Goal: Navigation & Orientation: Find specific page/section

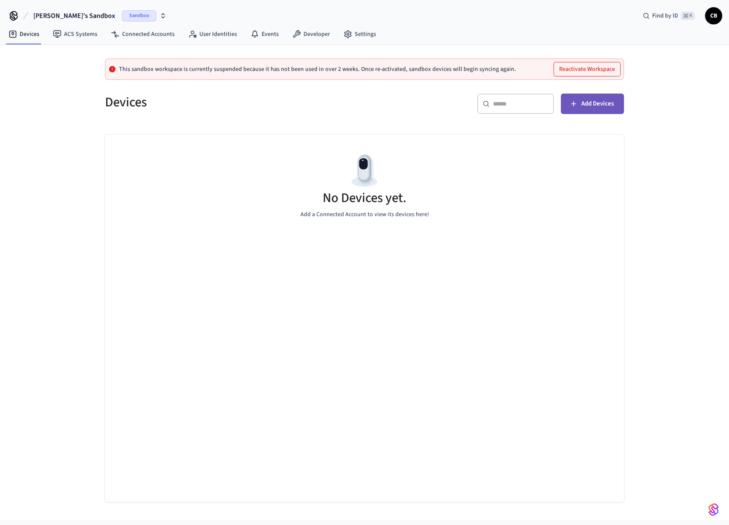
click at [584, 96] on button "Add Devices" at bounding box center [592, 103] width 63 height 20
click at [85, 28] on link "ACS Systems" at bounding box center [75, 33] width 58 height 15
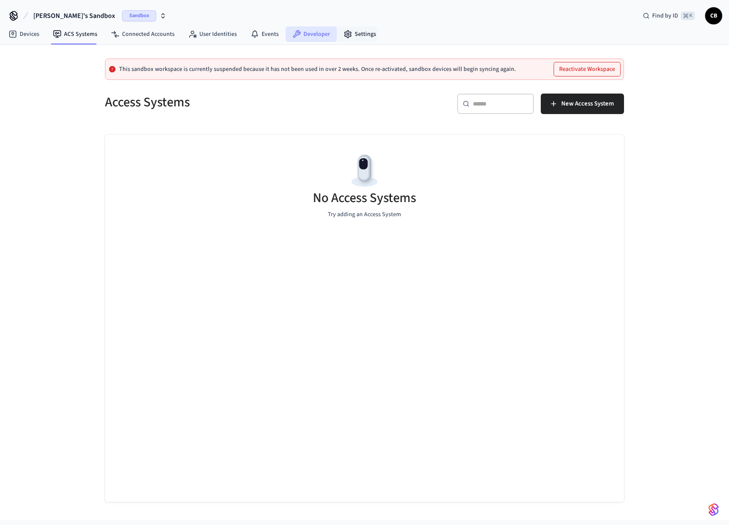
click at [311, 39] on link "Developer" at bounding box center [311, 33] width 51 height 15
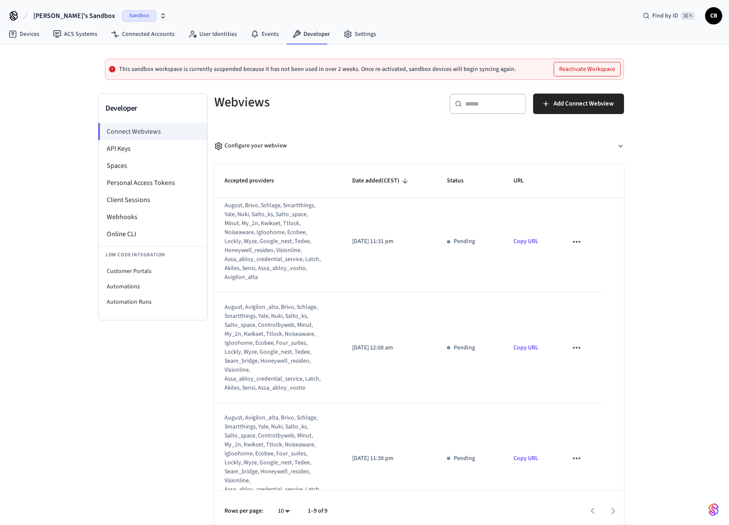
scroll to position [8, 0]
click at [160, 15] on icon "button" at bounding box center [163, 15] width 7 height 7
